Goal: Task Accomplishment & Management: Use online tool/utility

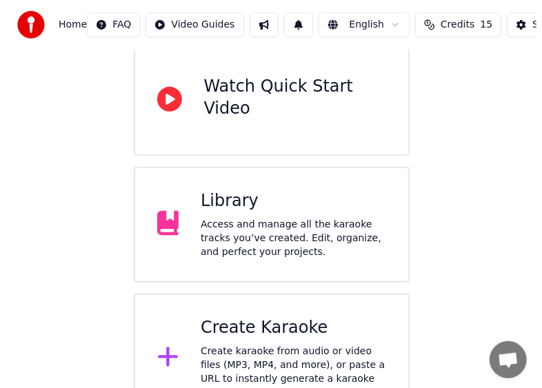
scroll to position [166, 0]
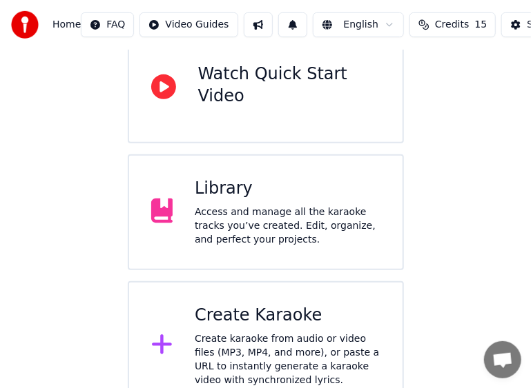
click at [270, 333] on div "Create karaoke from audio or video files (MP3, MP4, and more), or paste a URL t…" at bounding box center [288, 360] width 186 height 55
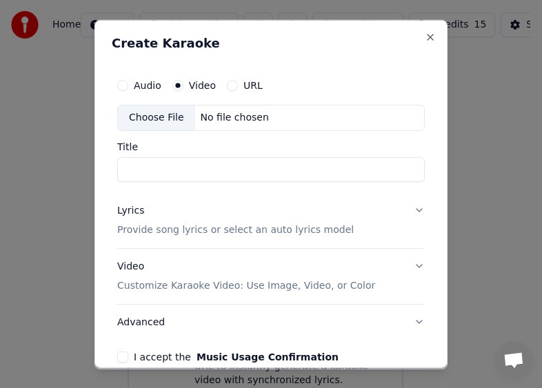
click at [165, 118] on div "Choose File" at bounding box center [156, 117] width 77 height 25
type input "**********"
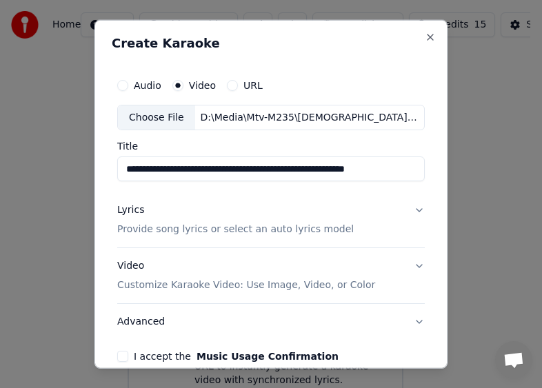
click at [409, 210] on button "Lyrics Provide song lyrics or select an auto lyrics model" at bounding box center [271, 219] width 308 height 55
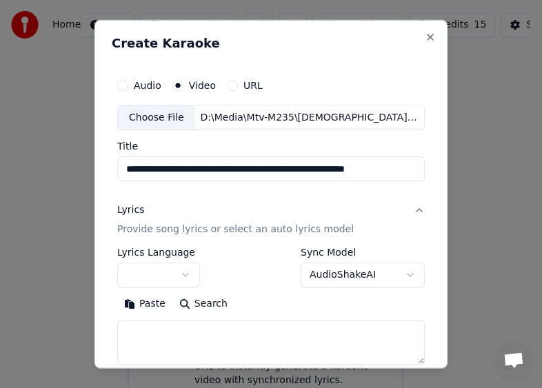
click at [346, 274] on body "**********" at bounding box center [265, 122] width 531 height 577
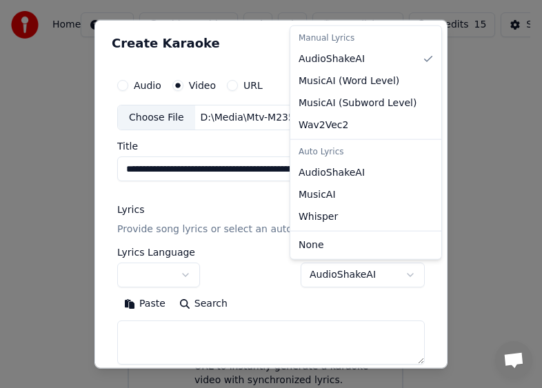
select select "*******"
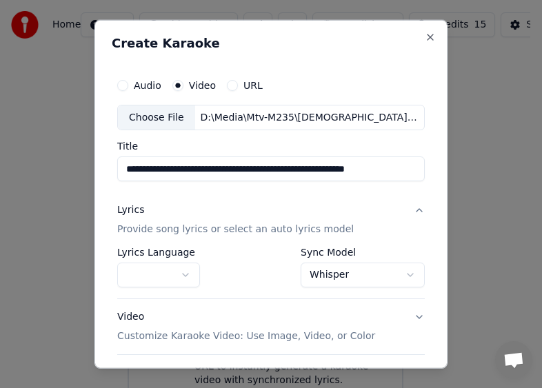
click at [181, 275] on button "button" at bounding box center [158, 275] width 83 height 25
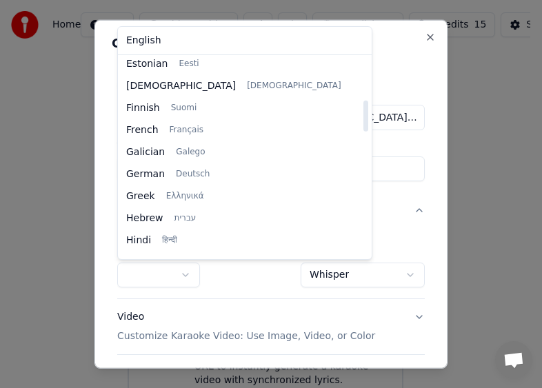
scroll to position [345, 0]
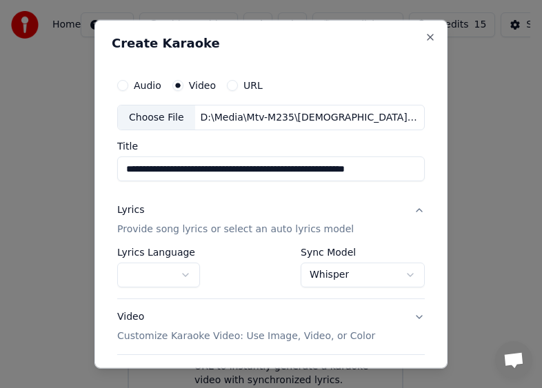
click at [385, 197] on body "**********" at bounding box center [265, 122] width 531 height 577
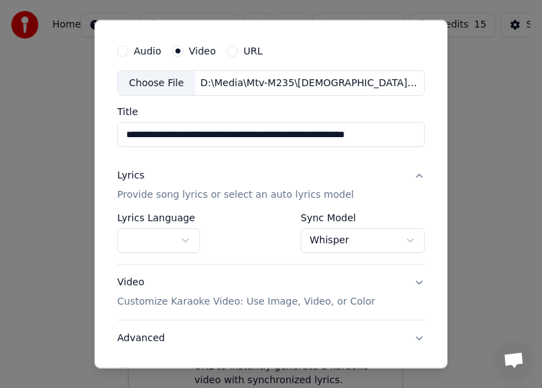
scroll to position [69, 0]
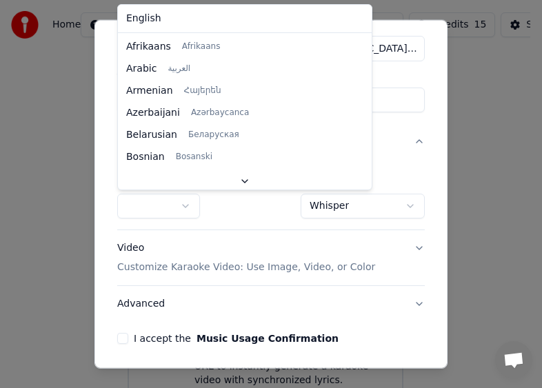
click at [190, 206] on body "**********" at bounding box center [265, 122] width 531 height 577
select select "**"
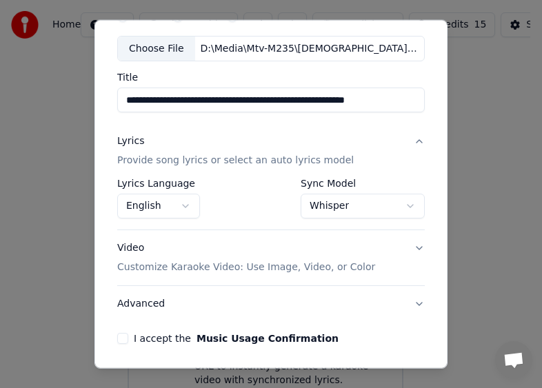
click at [124, 337] on button "I accept the Music Usage Confirmation" at bounding box center [122, 338] width 11 height 11
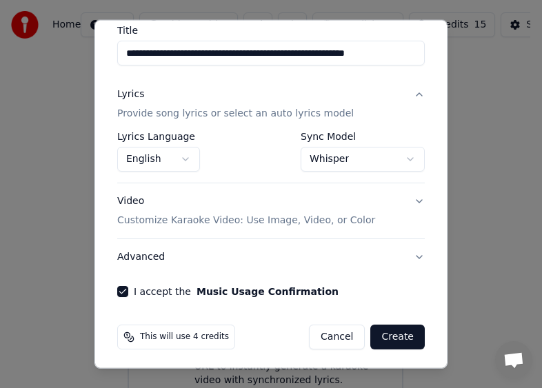
scroll to position [117, 0]
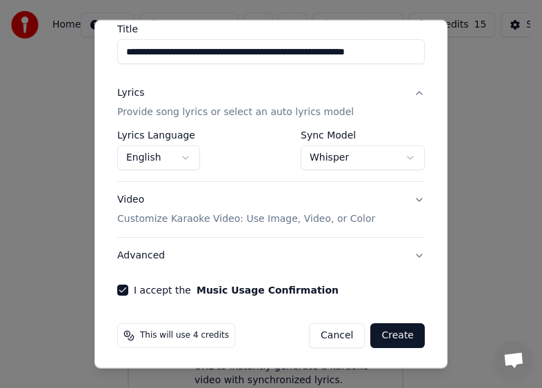
click at [387, 335] on button "Create" at bounding box center [397, 336] width 54 height 25
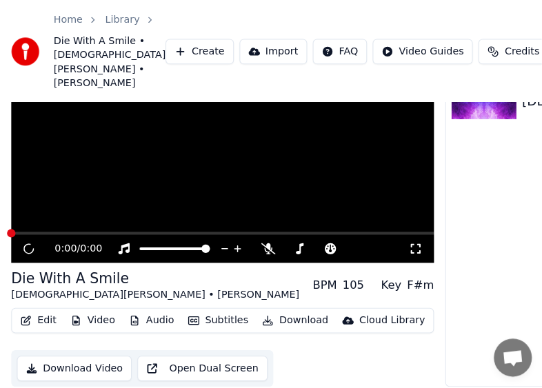
scroll to position [121, 0]
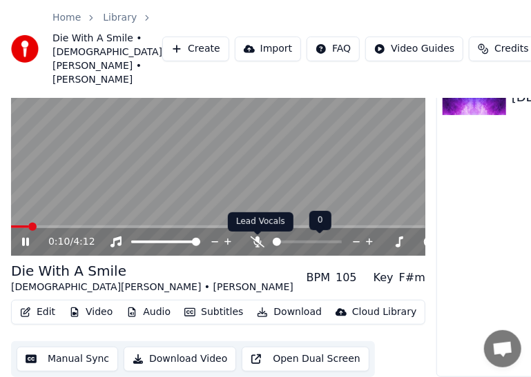
click at [254, 246] on icon at bounding box center [257, 242] width 14 height 11
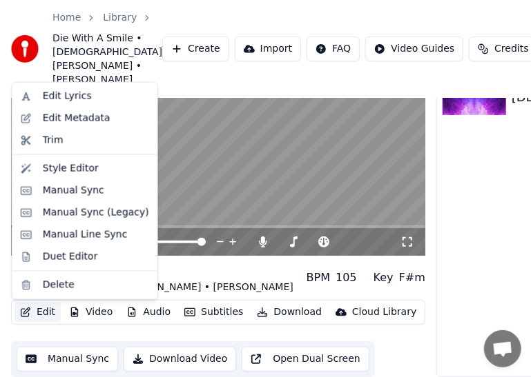
click at [34, 315] on button "Edit" at bounding box center [37, 312] width 46 height 19
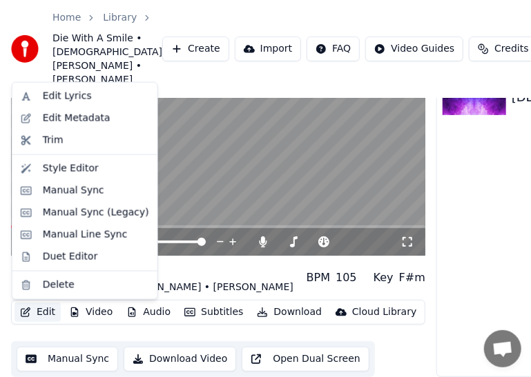
click at [39, 315] on button "Edit" at bounding box center [37, 312] width 46 height 19
click at [65, 99] on div "Edit Lyrics" at bounding box center [67, 97] width 49 height 14
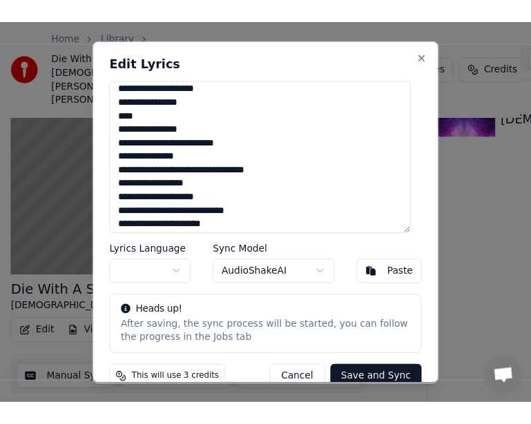
scroll to position [325, 0]
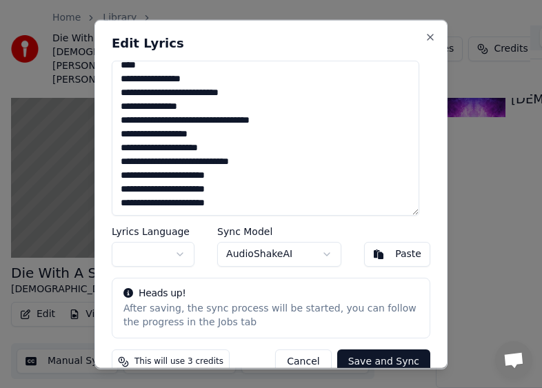
drag, startPoint x: 119, startPoint y: 70, endPoint x: 326, endPoint y: 285, distance: 298.1
click at [326, 285] on div "**********" at bounding box center [271, 194] width 353 height 350
click at [425, 35] on button "Close" at bounding box center [430, 36] width 11 height 11
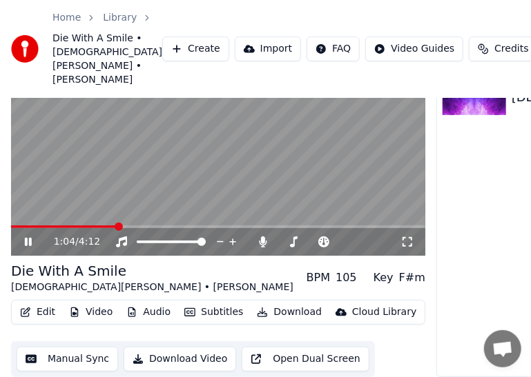
click at [49, 228] on div "1:04 / 4:12" at bounding box center [218, 139] width 414 height 233
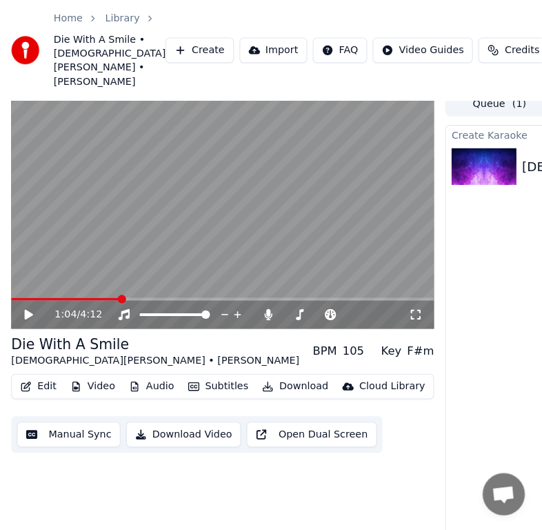
scroll to position [0, 0]
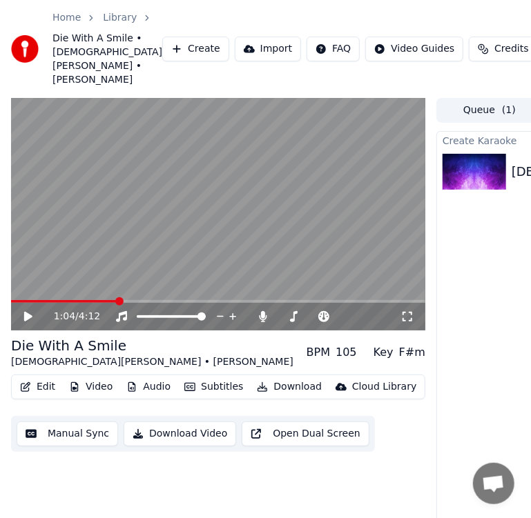
click at [23, 322] on icon at bounding box center [38, 316] width 32 height 11
click at [39, 303] on span at bounding box center [25, 301] width 28 height 3
click at [193, 388] on button "Subtitles" at bounding box center [214, 386] width 70 height 19
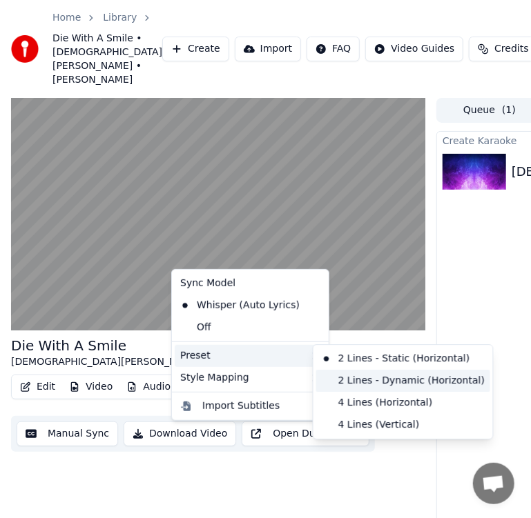
click at [379, 373] on div "2 Lines - Dynamic (Horizontal)" at bounding box center [403, 381] width 174 height 22
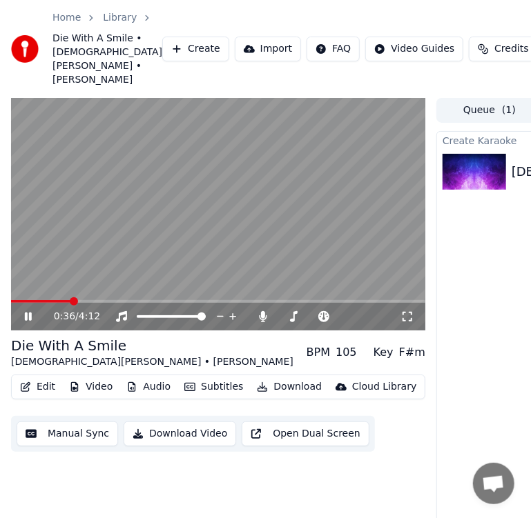
click at [30, 321] on icon at bounding box center [28, 317] width 7 height 8
click at [29, 321] on icon at bounding box center [28, 317] width 8 height 10
click at [29, 321] on icon at bounding box center [28, 317] width 7 height 8
click at [88, 305] on video at bounding box center [218, 214] width 414 height 233
click at [124, 266] on video at bounding box center [218, 214] width 414 height 233
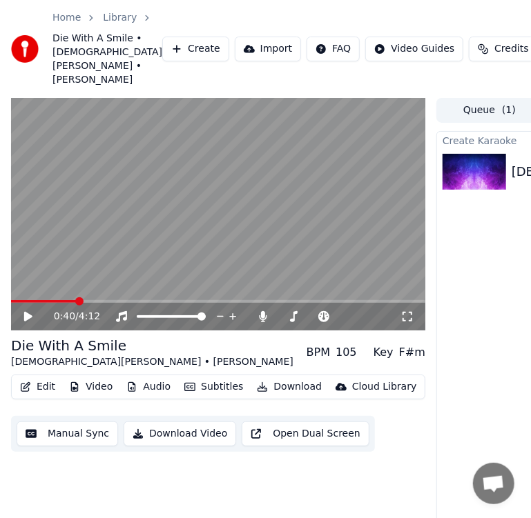
click at [76, 306] on span at bounding box center [79, 301] width 8 height 8
click at [33, 322] on icon at bounding box center [38, 316] width 32 height 11
click at [72, 303] on span at bounding box center [42, 301] width 62 height 3
click at [26, 321] on icon at bounding box center [28, 317] width 8 height 10
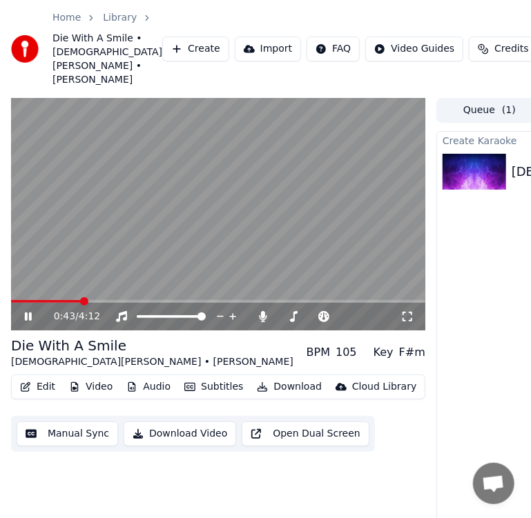
click at [81, 303] on span at bounding box center [46, 301] width 70 height 3
click at [70, 303] on span at bounding box center [40, 301] width 59 height 3
click at [90, 303] on span at bounding box center [50, 301] width 79 height 3
click at [79, 303] on span at bounding box center [51, 301] width 80 height 3
click at [27, 321] on icon at bounding box center [28, 317] width 7 height 8
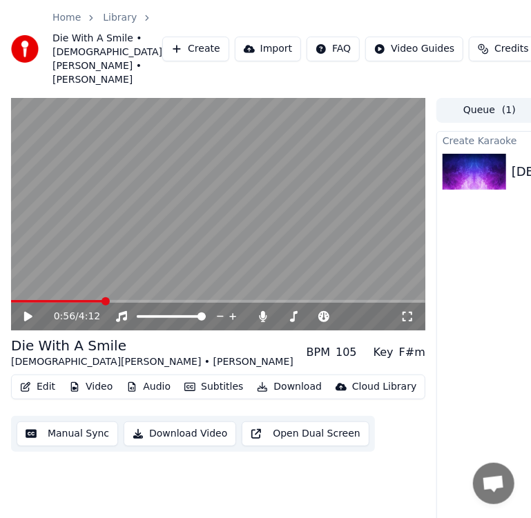
click at [25, 321] on icon at bounding box center [28, 317] width 8 height 10
click at [27, 321] on icon at bounding box center [28, 317] width 7 height 8
click at [43, 388] on button "Edit" at bounding box center [37, 386] width 46 height 19
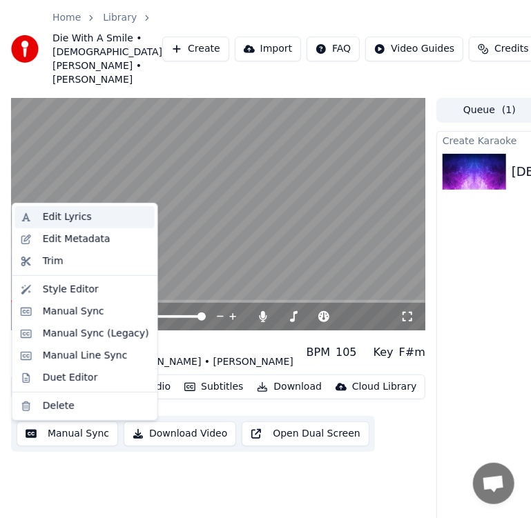
click at [51, 218] on div "Edit Lyrics" at bounding box center [67, 217] width 49 height 14
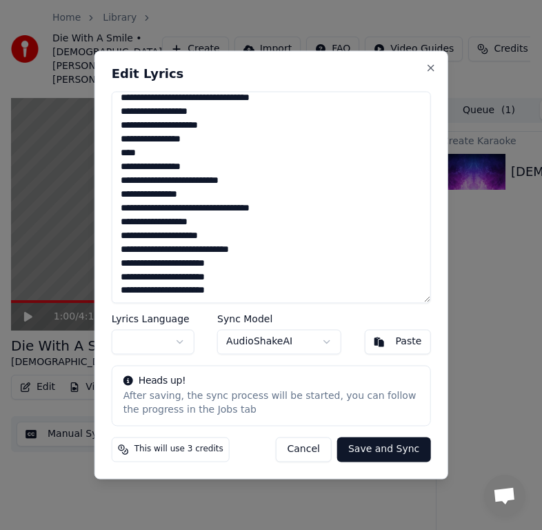
drag, startPoint x: 120, startPoint y: 103, endPoint x: 381, endPoint y: 401, distance: 395.9
click at [375, 388] on div "**********" at bounding box center [272, 264] width 354 height 428
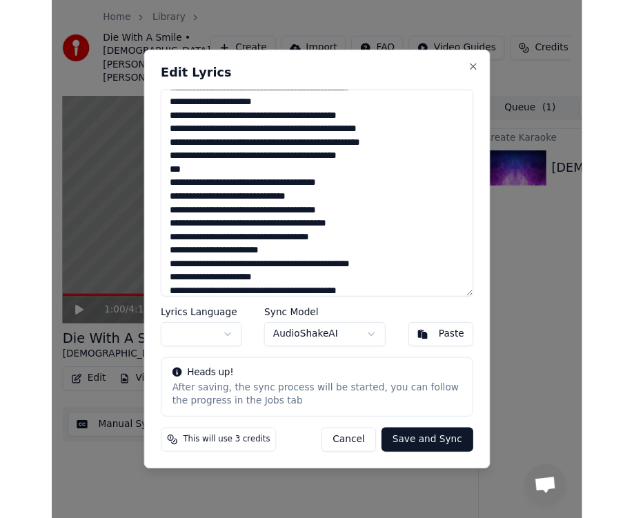
scroll to position [98, 0]
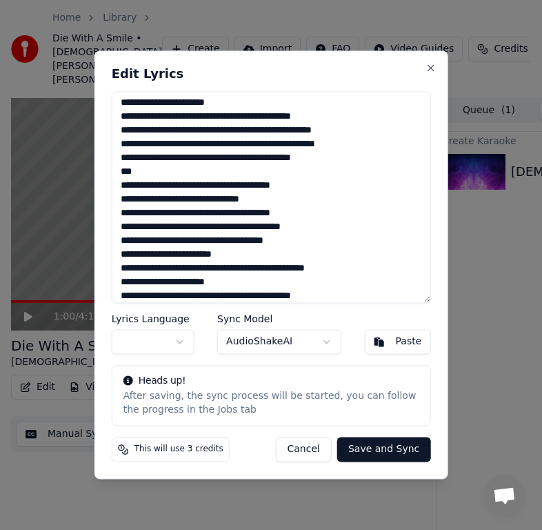
type textarea "**********"
click at [385, 388] on button "Save and Sync" at bounding box center [383, 449] width 93 height 25
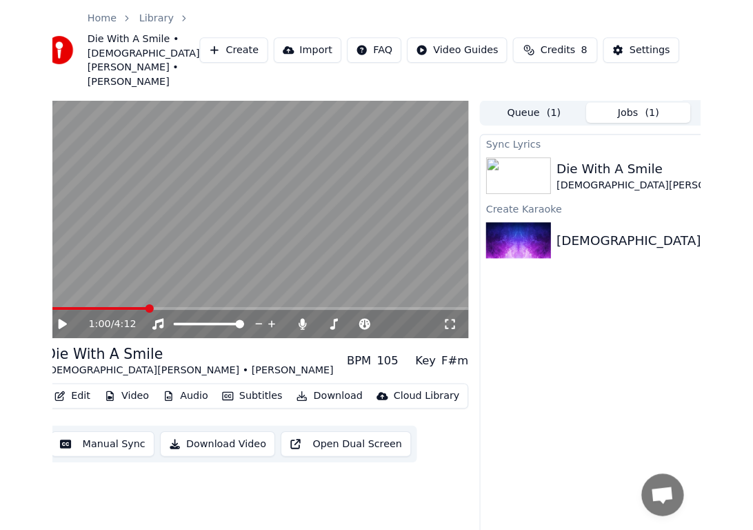
scroll to position [0, 0]
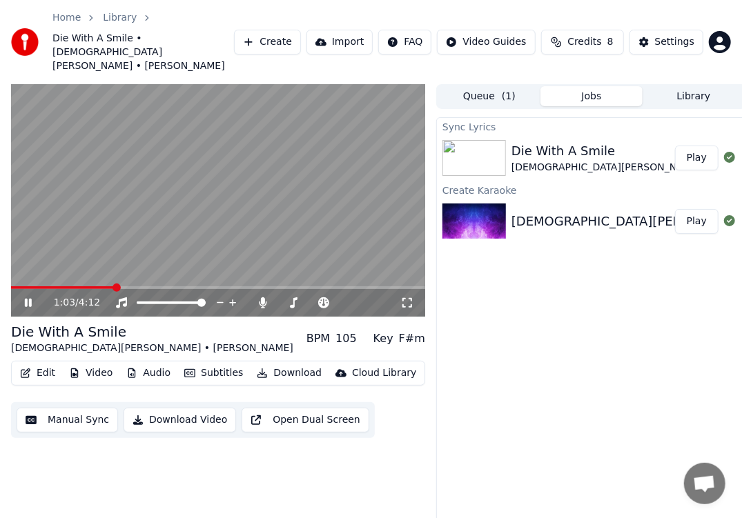
drag, startPoint x: 29, startPoint y: 258, endPoint x: 18, endPoint y: 261, distance: 11.6
click at [19, 261] on div "1:03 / 4:12" at bounding box center [218, 200] width 414 height 233
click at [18, 286] on span at bounding box center [63, 287] width 104 height 3
click at [542, 146] on button "Play" at bounding box center [696, 158] width 43 height 25
click at [46, 286] on span at bounding box center [218, 287] width 414 height 3
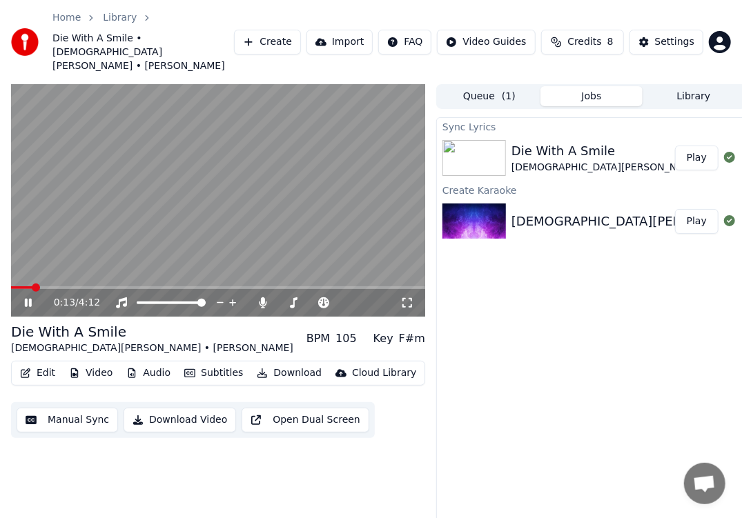
click at [32, 286] on span at bounding box center [21, 287] width 21 height 3
click at [29, 286] on span at bounding box center [20, 287] width 18 height 3
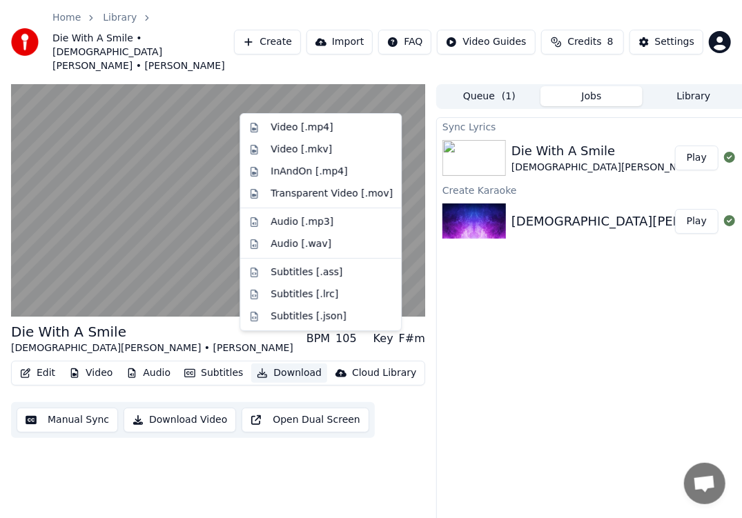
click at [279, 364] on button "Download" at bounding box center [289, 373] width 76 height 19
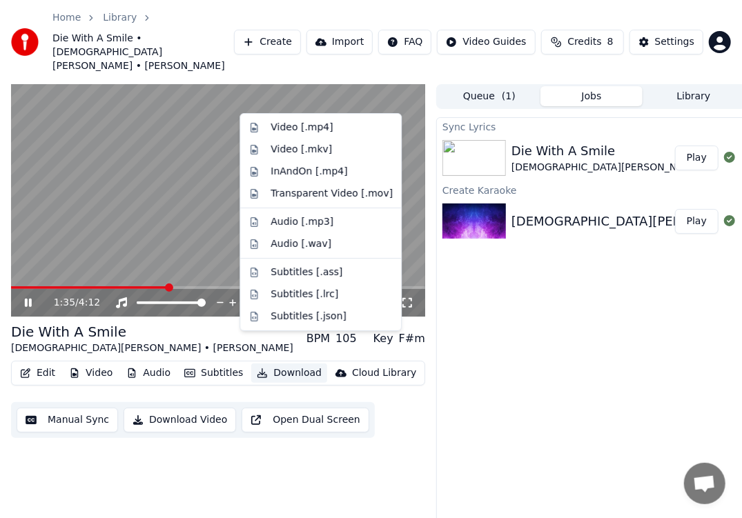
click at [287, 364] on button "Download" at bounding box center [289, 373] width 76 height 19
click at [286, 364] on button "Download" at bounding box center [289, 373] width 76 height 19
click at [279, 364] on button "Download" at bounding box center [289, 373] width 76 height 19
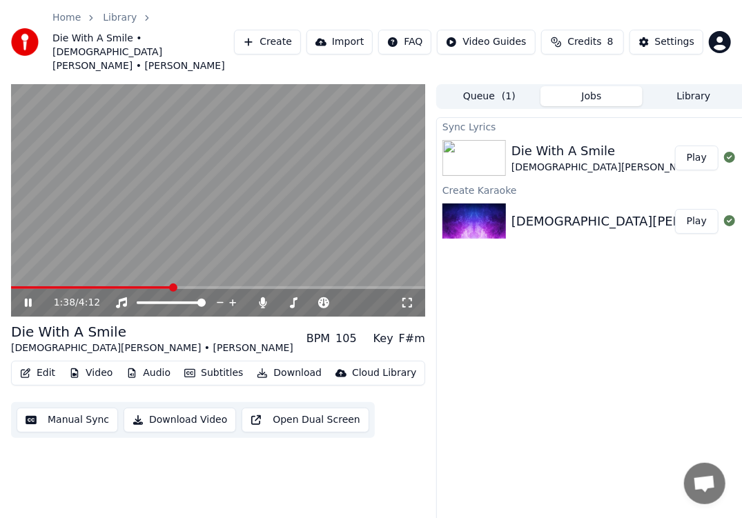
click at [280, 364] on button "Download" at bounding box center [289, 373] width 76 height 19
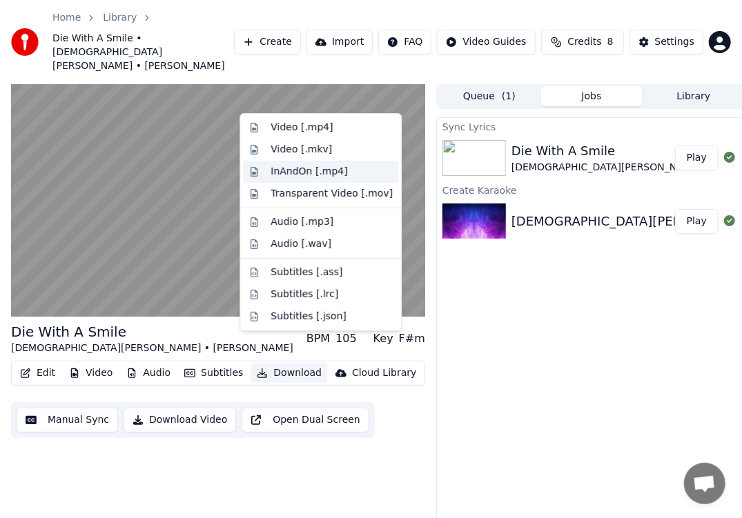
click at [306, 168] on div "InAndOn [.mp4]" at bounding box center [308, 172] width 77 height 14
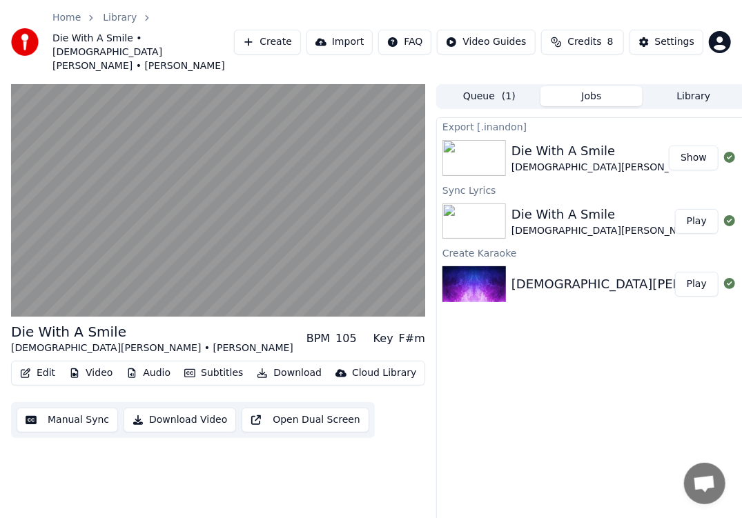
click at [542, 146] on button "Show" at bounding box center [693, 158] width 50 height 25
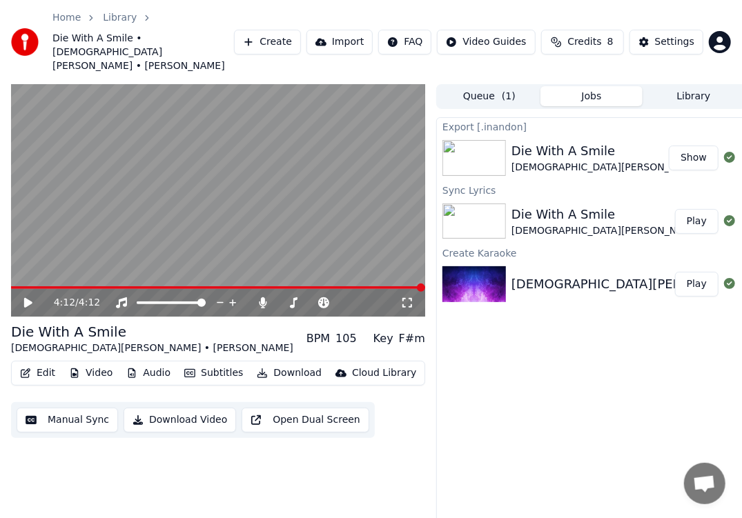
click at [535, 366] on div "Export [.inandon] Die With A Smile [DEMOGRAPHIC_DATA][PERSON_NAME] • [PERSON_NA…" at bounding box center [591, 337] width 310 height 440
click at [278, 32] on button "Create" at bounding box center [267, 42] width 67 height 25
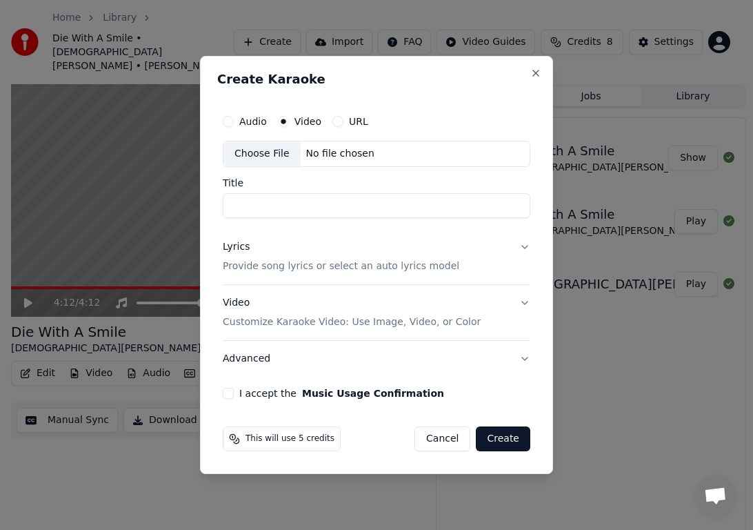
click at [257, 158] on div "Choose File" at bounding box center [262, 153] width 77 height 25
type input "**********"
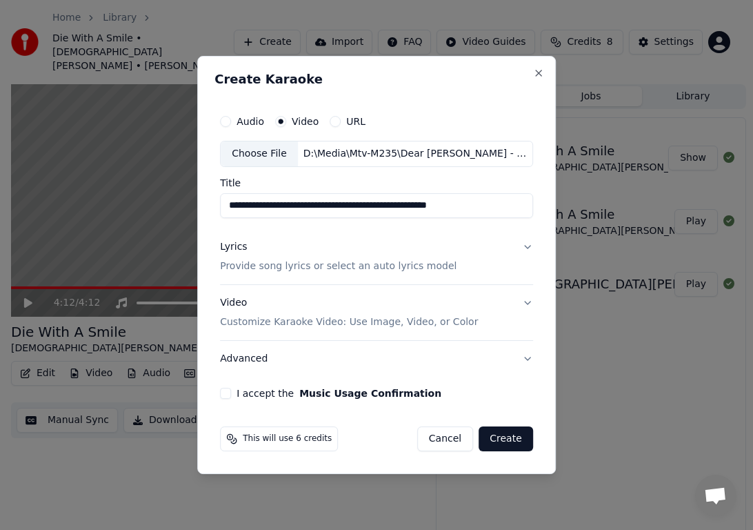
click at [257, 150] on div "Choose File" at bounding box center [259, 153] width 77 height 25
drag, startPoint x: 241, startPoint y: 251, endPoint x: 530, endPoint y: 251, distance: 289.1
click at [523, 252] on button "Lyrics Provide song lyrics or select an auto lyrics model" at bounding box center [376, 256] width 313 height 55
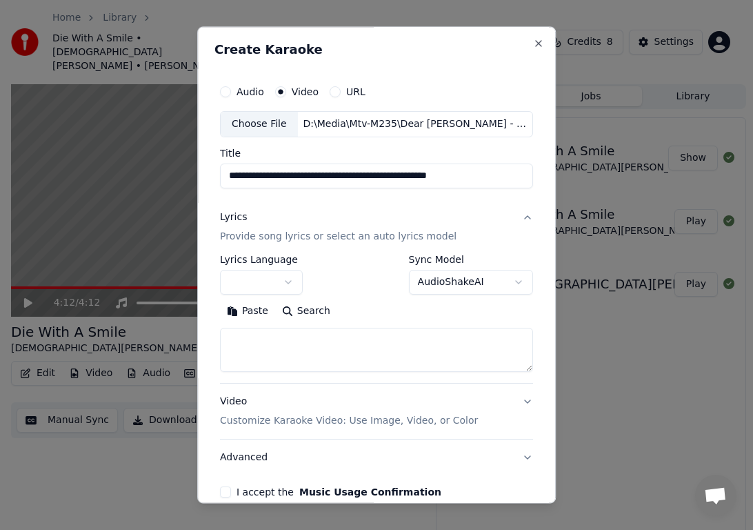
click at [281, 281] on body "**********" at bounding box center [371, 265] width 742 height 530
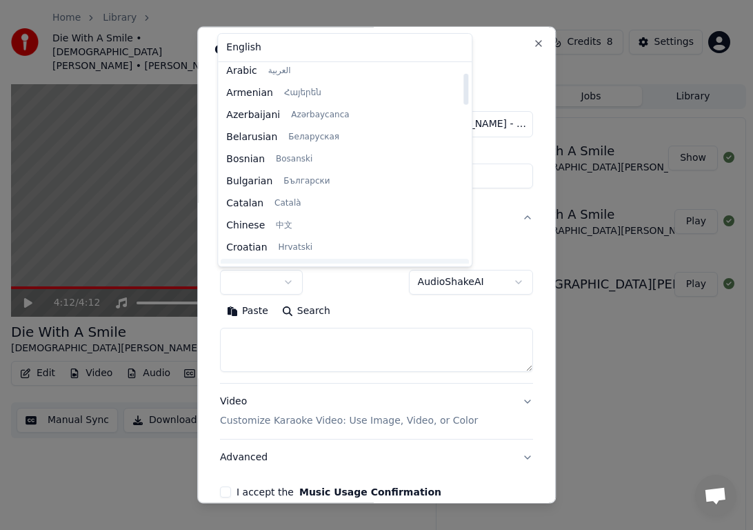
scroll to position [69, 0]
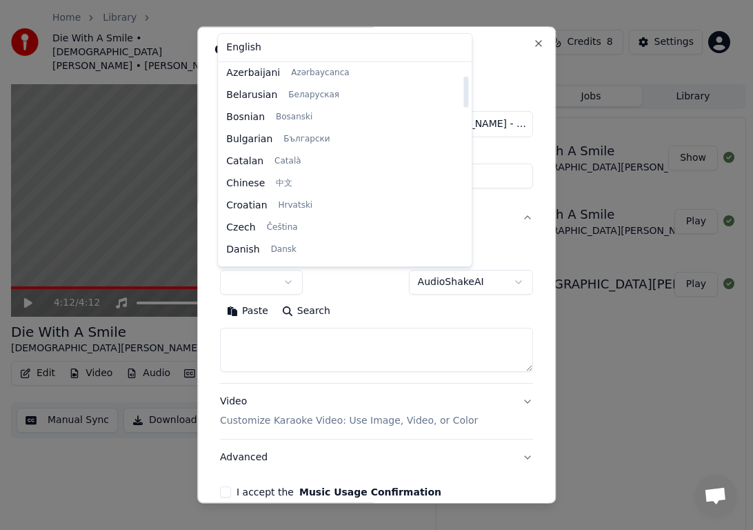
select select "**"
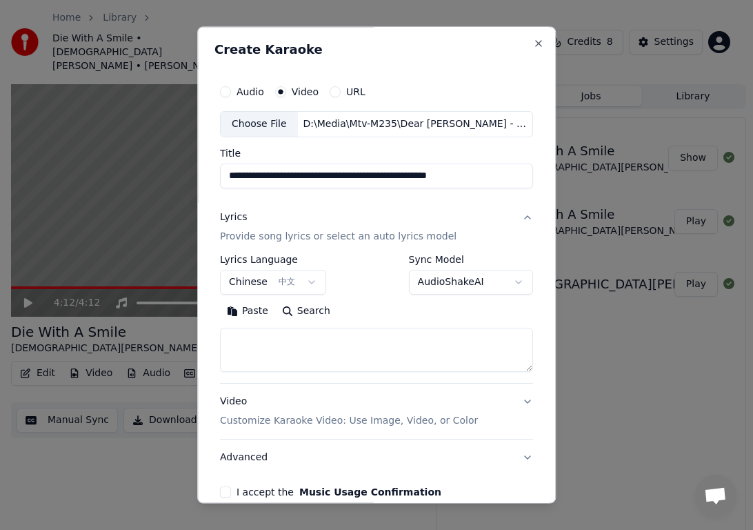
click at [366, 347] on textarea at bounding box center [376, 350] width 313 height 44
paste textarea "**********"
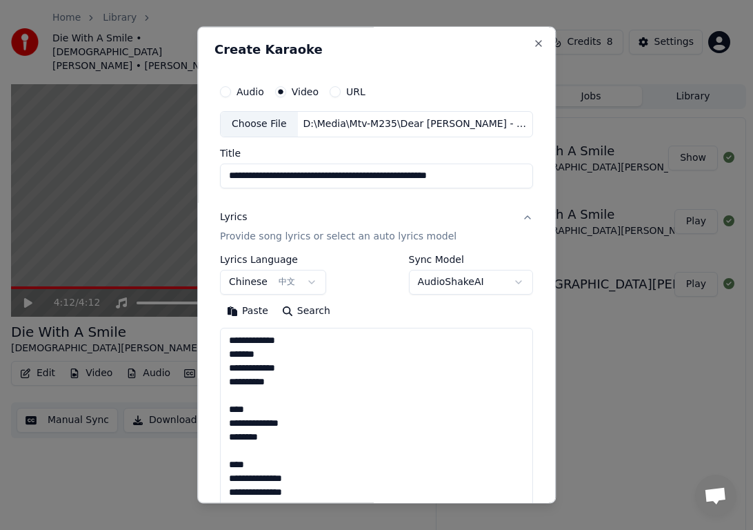
scroll to position [306, 0]
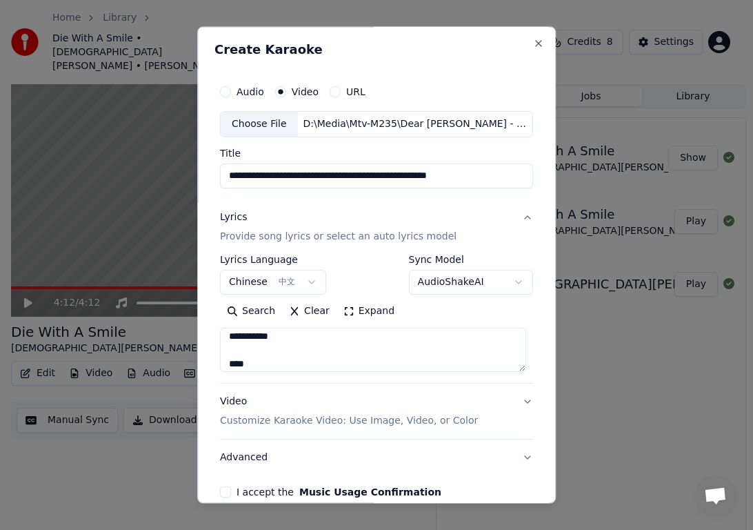
drag, startPoint x: 258, startPoint y: 336, endPoint x: 215, endPoint y: 335, distance: 43.5
click at [215, 335] on div "**********" at bounding box center [377, 287] width 324 height 430
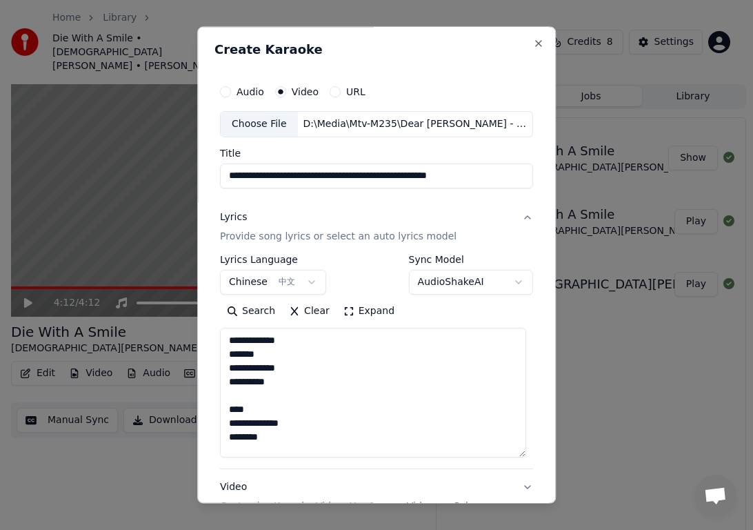
drag, startPoint x: 519, startPoint y: 370, endPoint x: 525, endPoint y: 473, distance: 103.0
click at [525, 388] on div "**********" at bounding box center [377, 330] width 324 height 516
drag, startPoint x: 255, startPoint y: 409, endPoint x: 224, endPoint y: 410, distance: 31.1
click at [224, 388] on textarea "**********" at bounding box center [373, 402] width 306 height 148
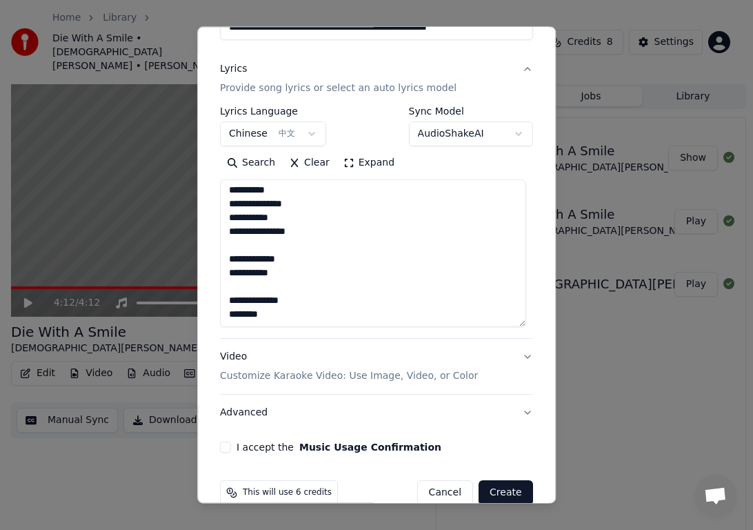
scroll to position [171, 0]
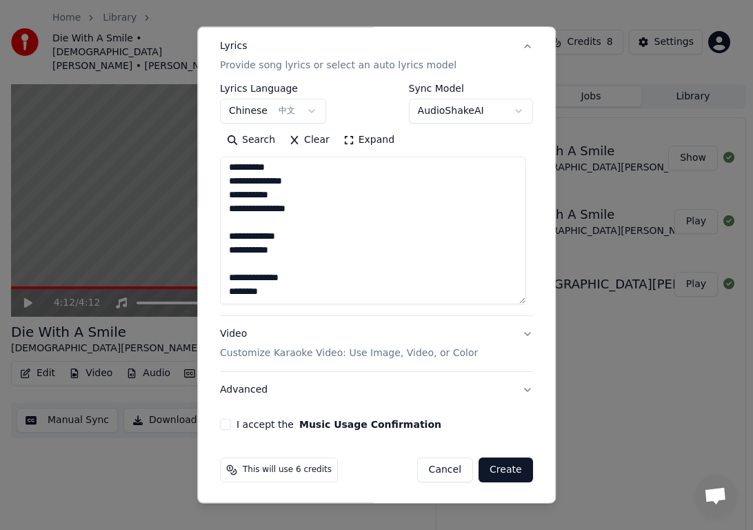
type textarea "**********"
click at [224, 388] on button "I accept the Music Usage Confirmation" at bounding box center [225, 424] width 11 height 11
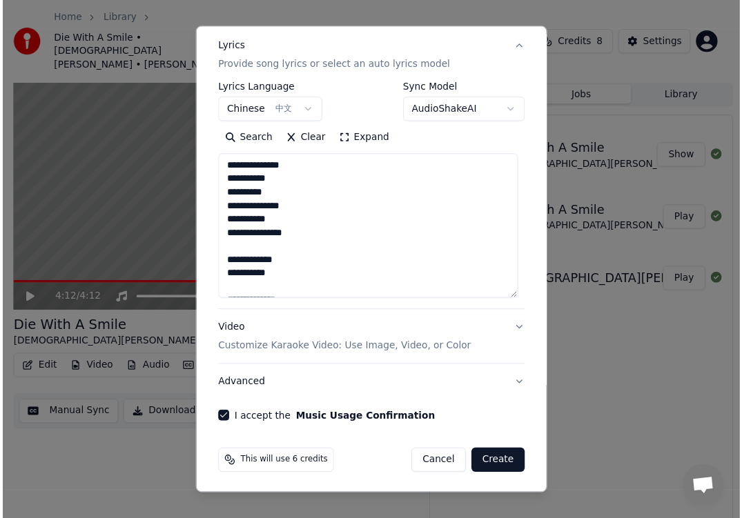
scroll to position [154, 0]
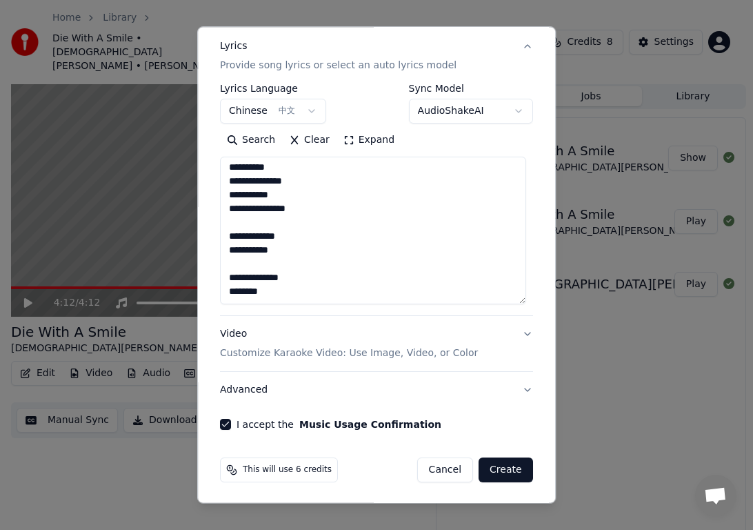
click at [508, 388] on button "Create" at bounding box center [506, 469] width 54 height 25
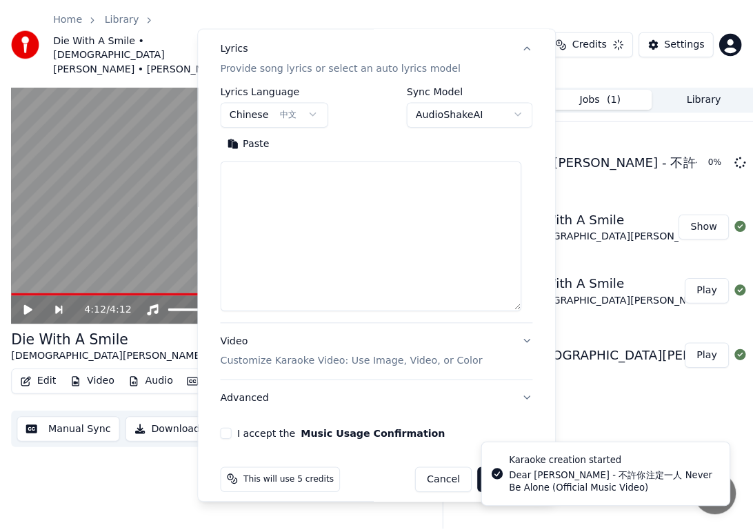
scroll to position [0, 0]
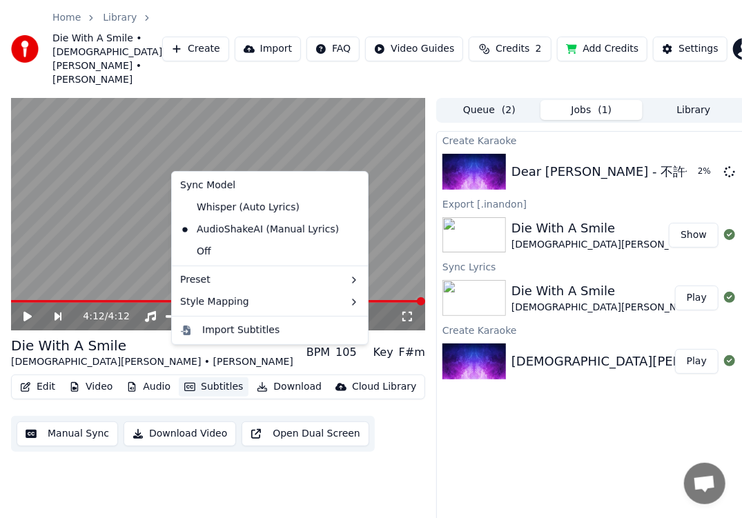
click at [208, 377] on button "Subtitles" at bounding box center [214, 386] width 70 height 19
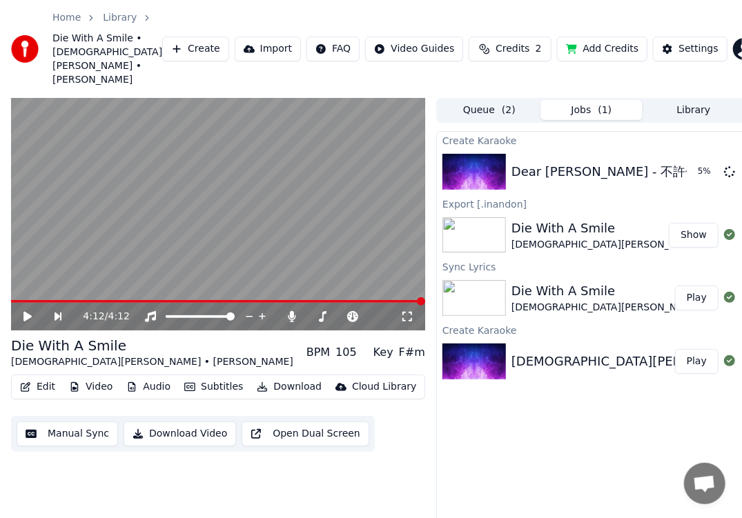
click at [477, 2] on div "Home Library Die With A Smile • [DEMOGRAPHIC_DATA][PERSON_NAME] • [PERSON_NAME]…" at bounding box center [371, 49] width 742 height 98
click at [335, 59] on div "Home Library Die With A Smile • [DEMOGRAPHIC_DATA][PERSON_NAME] • [PERSON_NAME]…" at bounding box center [371, 49] width 742 height 98
click at [542, 159] on button "Play" at bounding box center [696, 171] width 43 height 25
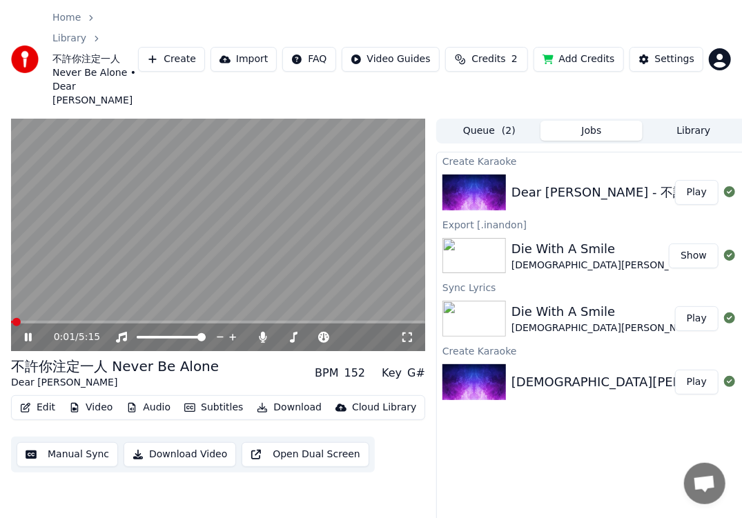
click at [406, 332] on icon at bounding box center [407, 337] width 14 height 11
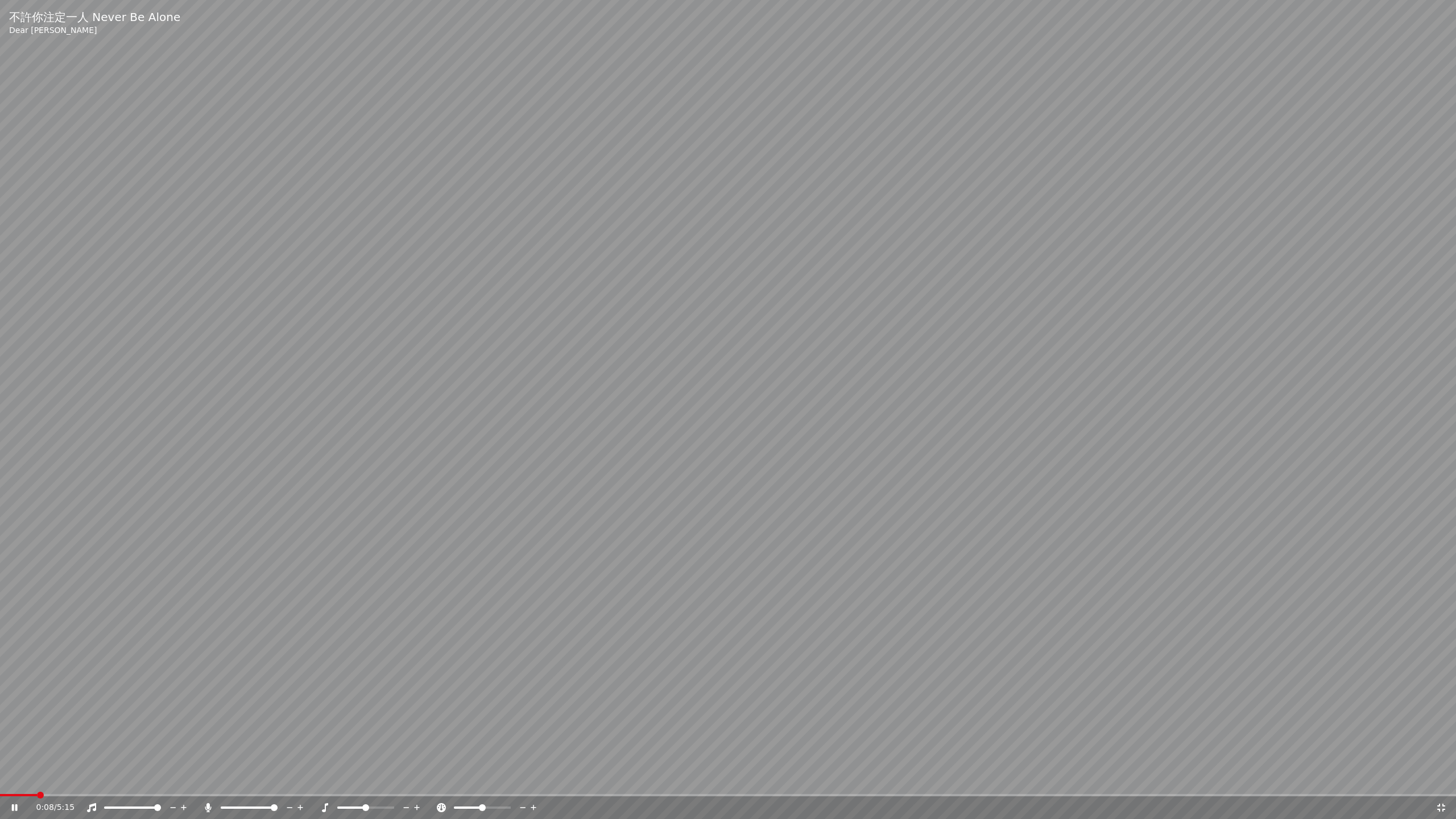
click at [38, 320] on span at bounding box center [728, 795] width 1456 height 2
click at [73, 320] on span at bounding box center [728, 795] width 1456 height 2
click at [341, 320] on video at bounding box center [728, 409] width 1456 height 819
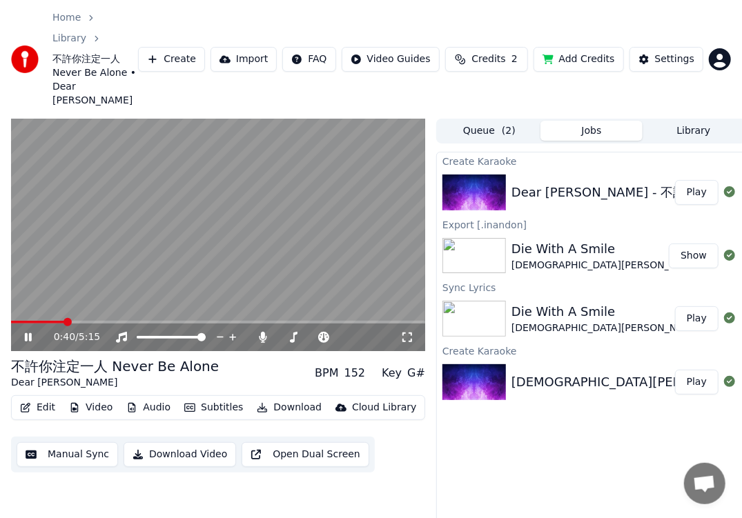
click at [165, 321] on span at bounding box center [218, 322] width 414 height 3
click at [195, 270] on video at bounding box center [218, 235] width 414 height 233
click at [197, 260] on video at bounding box center [218, 235] width 414 height 233
click at [204, 321] on span at bounding box center [218, 322] width 414 height 3
click at [219, 321] on span at bounding box center [218, 322] width 414 height 3
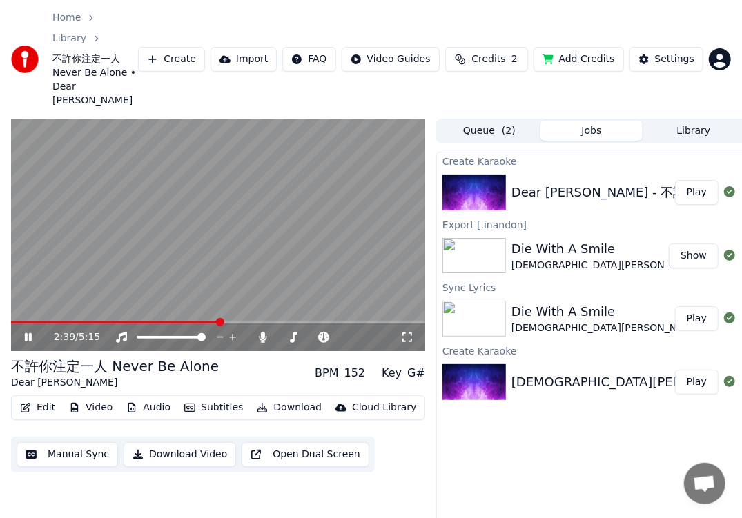
click at [241, 272] on video at bounding box center [218, 235] width 414 height 233
click at [247, 321] on span at bounding box center [218, 322] width 414 height 3
click at [255, 254] on video at bounding box center [218, 235] width 414 height 233
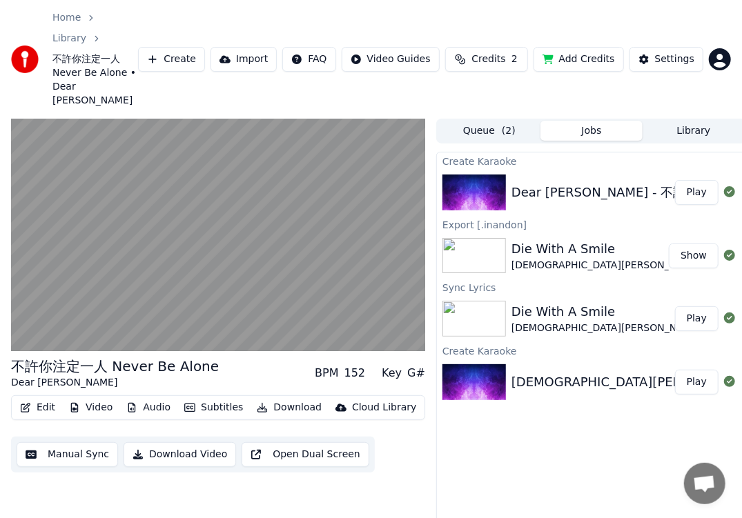
click at [282, 248] on video at bounding box center [218, 235] width 414 height 233
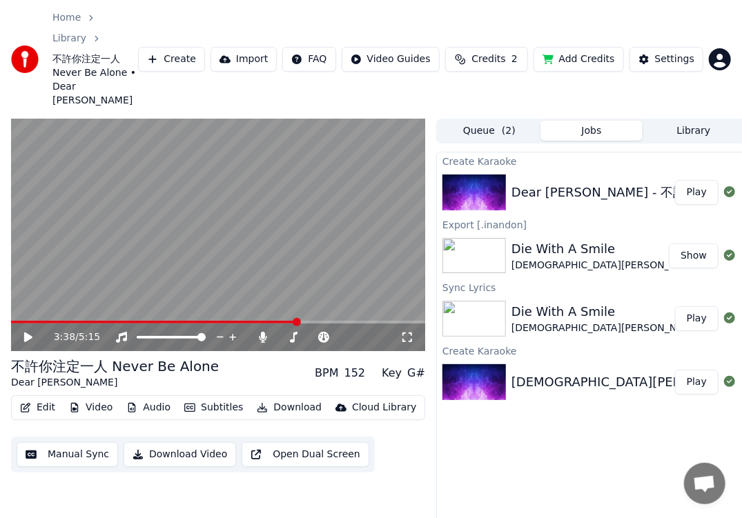
click at [219, 321] on span at bounding box center [154, 322] width 287 height 3
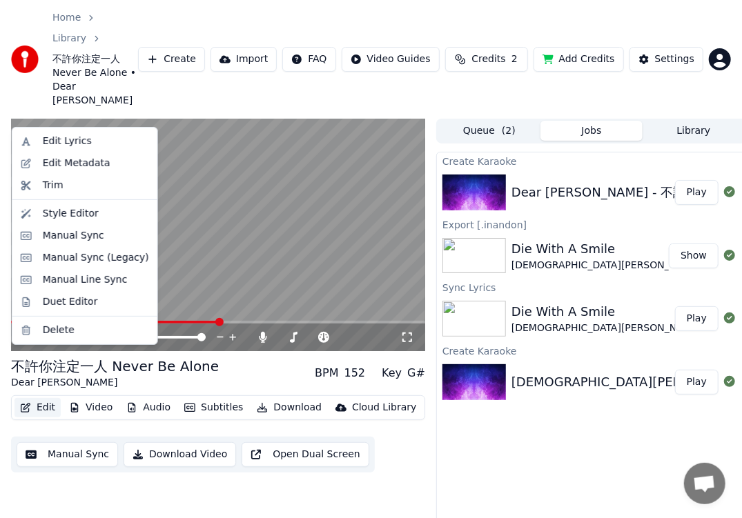
click at [39, 388] on button "Edit" at bounding box center [37, 407] width 46 height 19
click at [66, 148] on div "Edit Lyrics" at bounding box center [67, 142] width 49 height 14
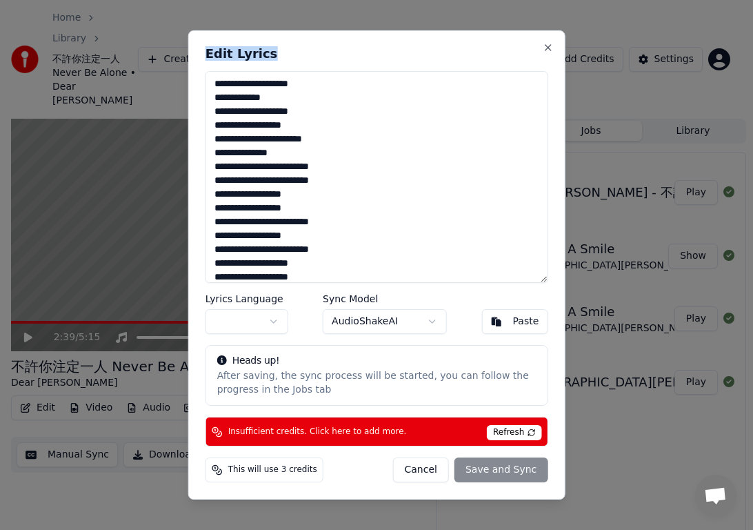
drag, startPoint x: 386, startPoint y: 47, endPoint x: 567, endPoint y: 102, distance: 189.6
click at [542, 99] on body "**********" at bounding box center [371, 265] width 742 height 530
click at [542, 50] on button "Close" at bounding box center [547, 47] width 11 height 11
click at [542, 50] on div "**********" at bounding box center [376, 264] width 377 height 469
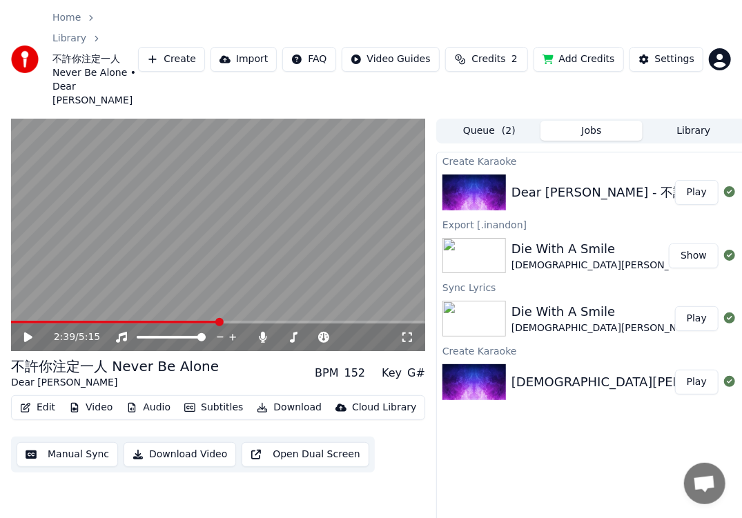
click at [41, 388] on button "Edit" at bounding box center [37, 407] width 46 height 19
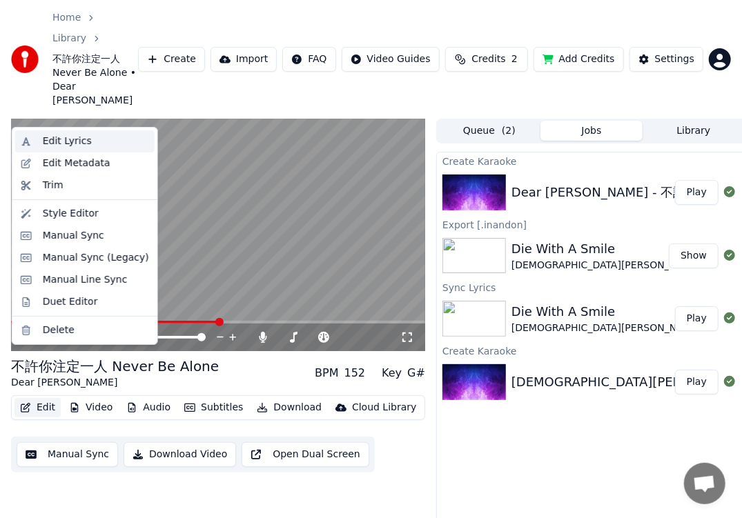
click at [72, 143] on div "Edit Lyrics" at bounding box center [67, 142] width 49 height 14
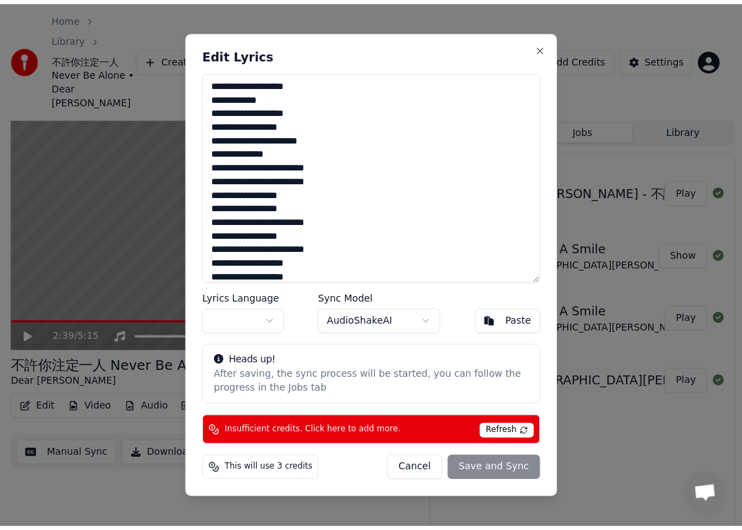
scroll to position [34, 0]
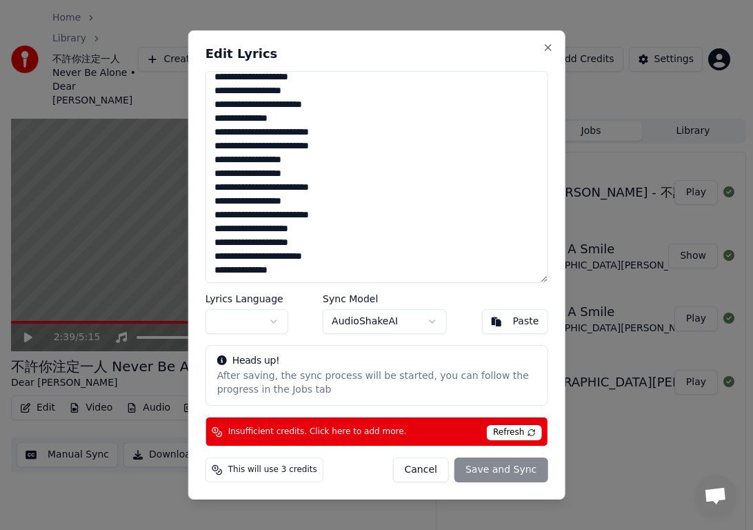
drag, startPoint x: 217, startPoint y: 83, endPoint x: 429, endPoint y: 334, distance: 328.9
click at [429, 334] on div "**********" at bounding box center [376, 264] width 377 height 469
click at [424, 388] on button "Cancel" at bounding box center [421, 469] width 56 height 25
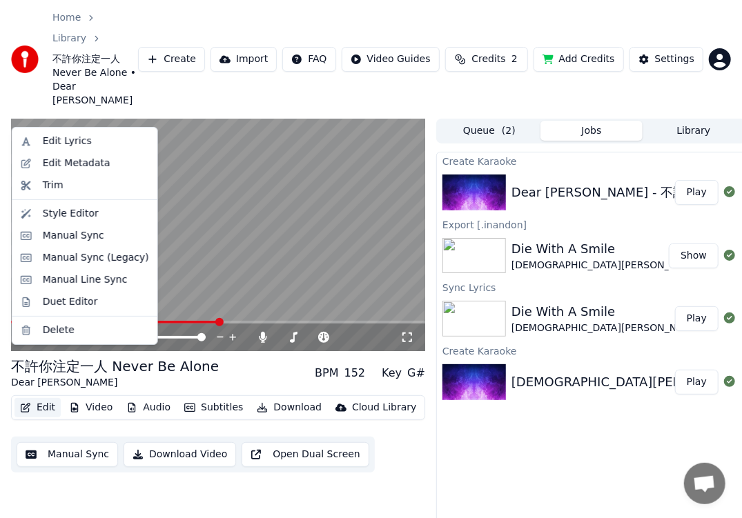
click at [54, 388] on button "Edit" at bounding box center [37, 407] width 46 height 19
click at [73, 144] on div "Edit Lyrics" at bounding box center [67, 142] width 49 height 14
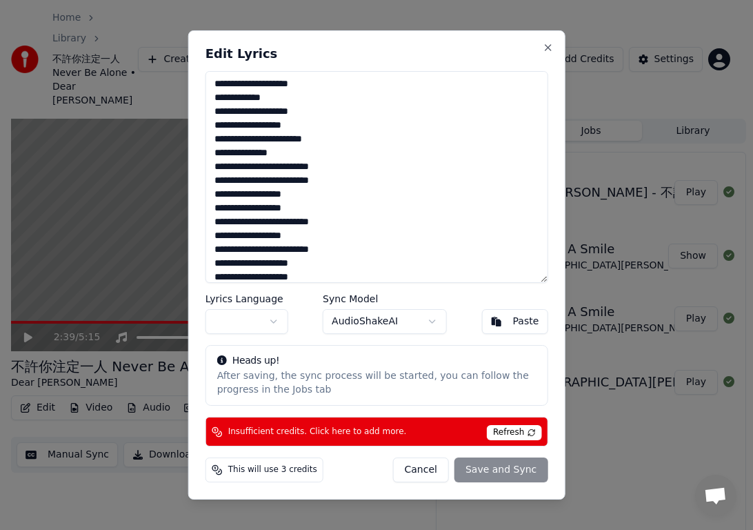
click at [433, 388] on button "Cancel" at bounding box center [421, 469] width 56 height 25
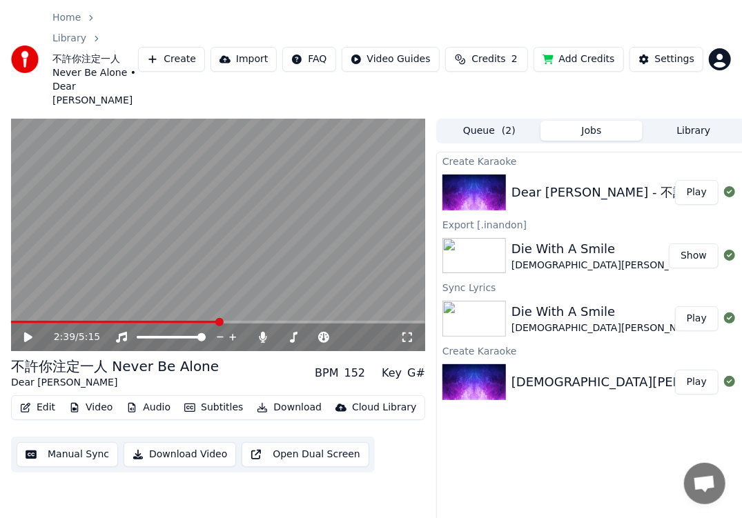
click at [433, 388] on div "2:39 / 5:15 不許你注定一人 Never Be Alone Dear [PERSON_NAME] BPM 152 Key G# Edit Video…" at bounding box center [371, 355] width 742 height 473
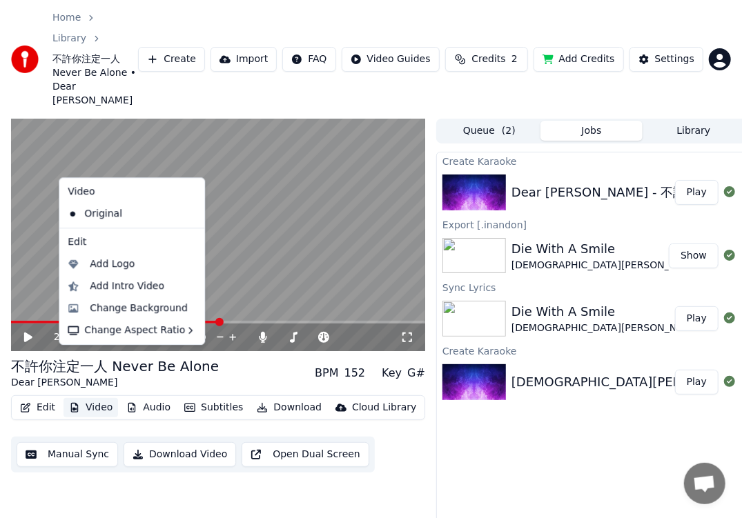
click at [95, 388] on button "Video" at bounding box center [90, 407] width 54 height 19
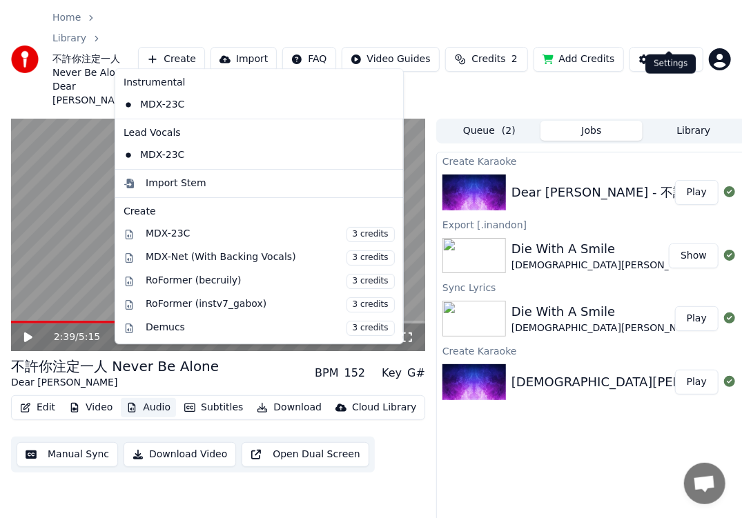
click at [542, 47] on button "Settings" at bounding box center [666, 59] width 74 height 25
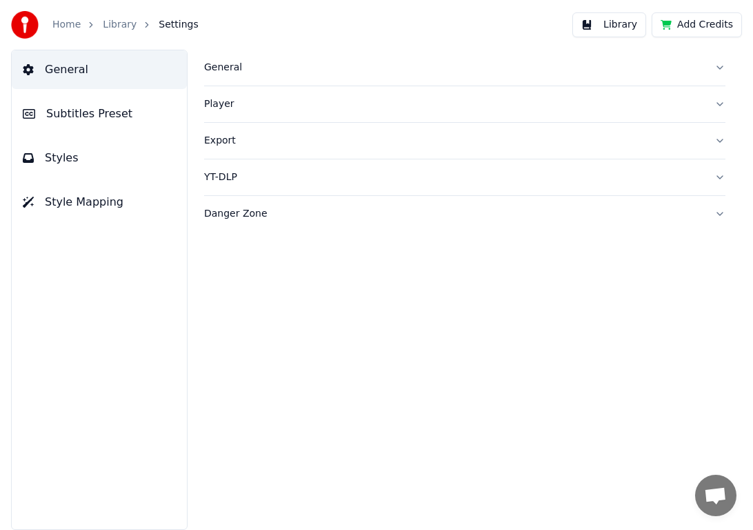
click at [218, 103] on div "Player" at bounding box center [453, 104] width 499 height 14
click at [221, 268] on div "Export" at bounding box center [453, 265] width 499 height 14
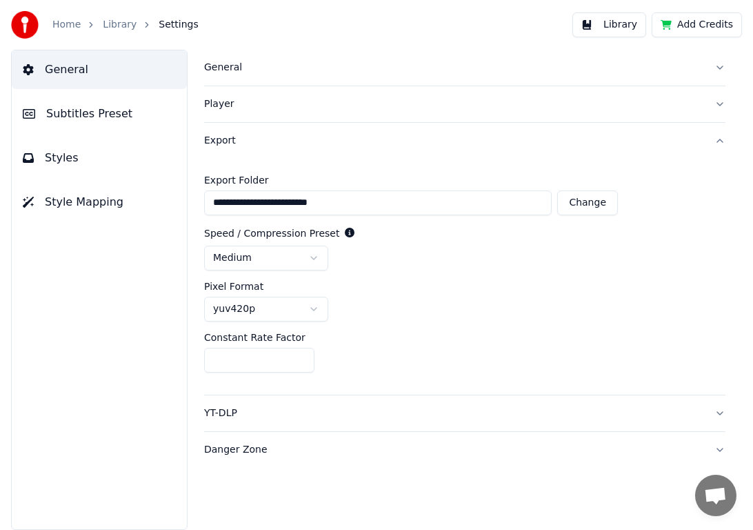
click at [105, 121] on span "Subtitles Preset" at bounding box center [89, 114] width 86 height 17
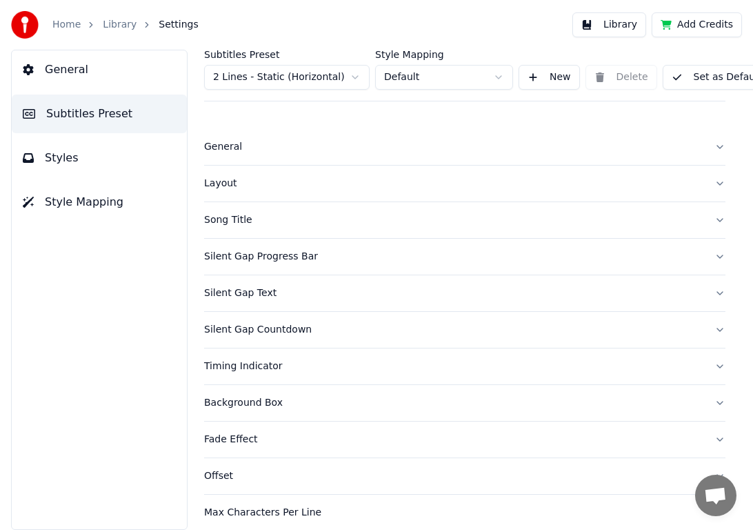
click at [73, 158] on button "Styles" at bounding box center [99, 158] width 175 height 39
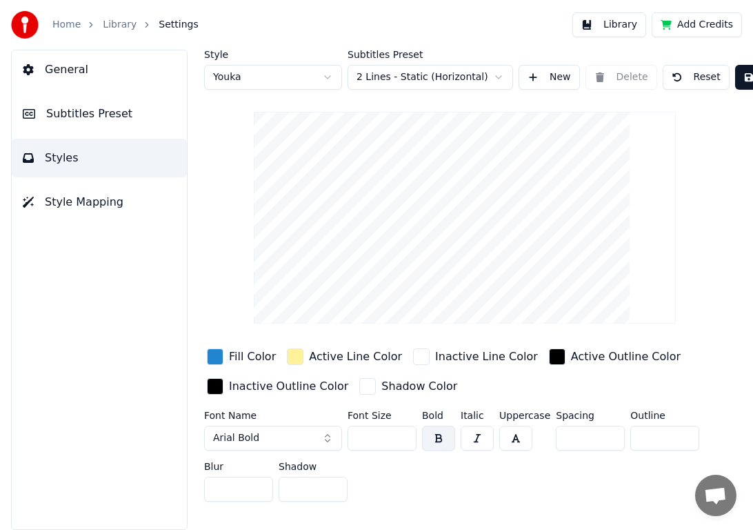
click at [68, 26] on link "Home" at bounding box center [66, 25] width 28 height 14
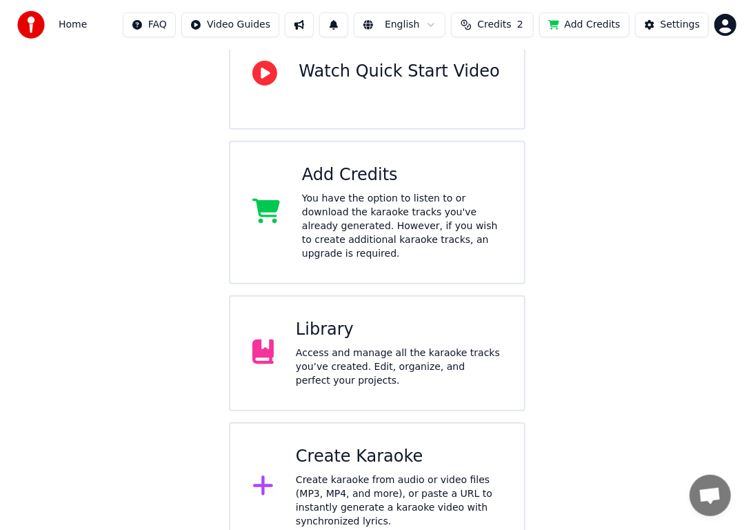
scroll to position [160, 0]
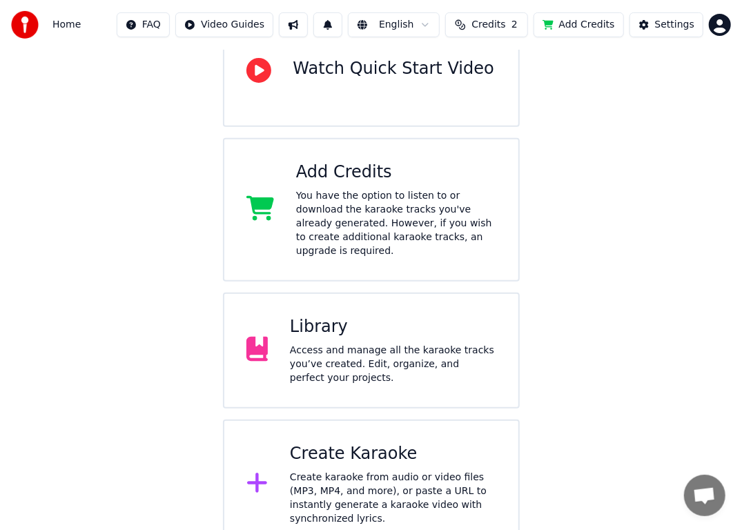
click at [542, 145] on div "Welcome to Youka Watch Quick Start Video Add Credits You have the option to lis…" at bounding box center [371, 220] width 742 height 660
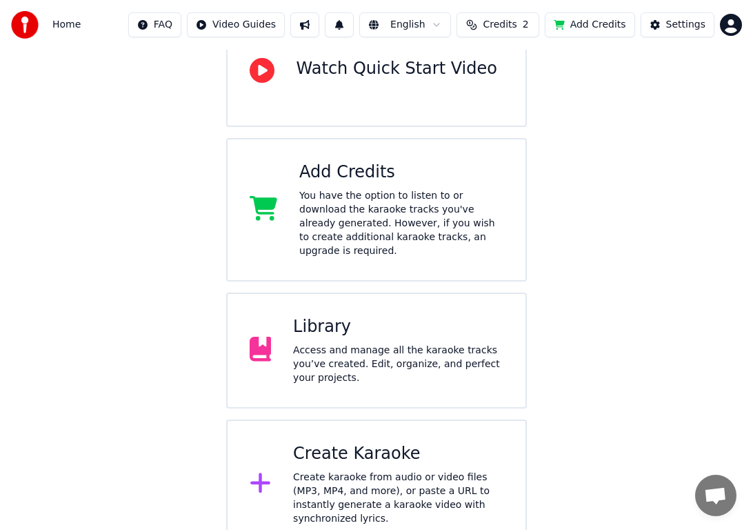
click at [542, 29] on html "Home FAQ Video Guides English Credits 2 Add Credits Settings Welcome to Youka W…" at bounding box center [376, 194] width 753 height 709
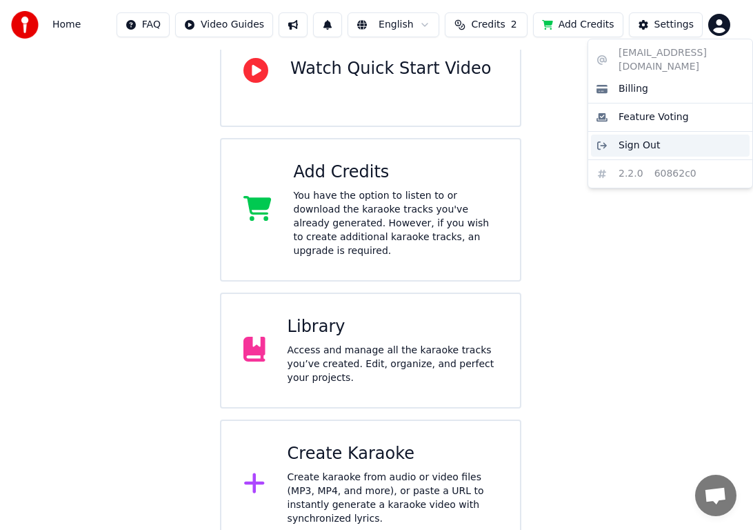
click at [542, 139] on span "Sign Out" at bounding box center [639, 146] width 41 height 14
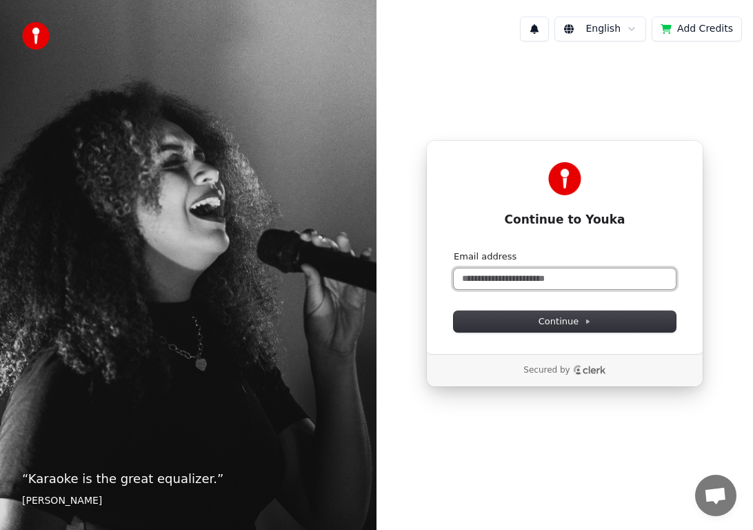
click at [539, 284] on input "Email address" at bounding box center [565, 278] width 222 height 21
paste input "**********"
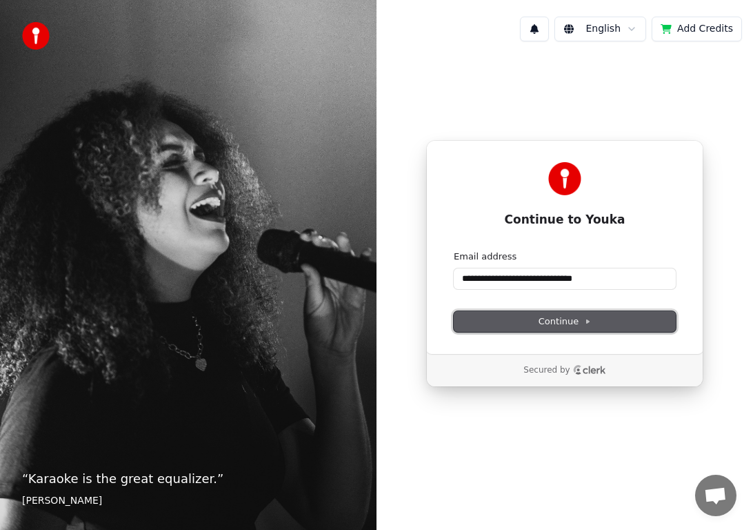
click at [542, 318] on span "Continue" at bounding box center [565, 321] width 52 height 12
type input "**********"
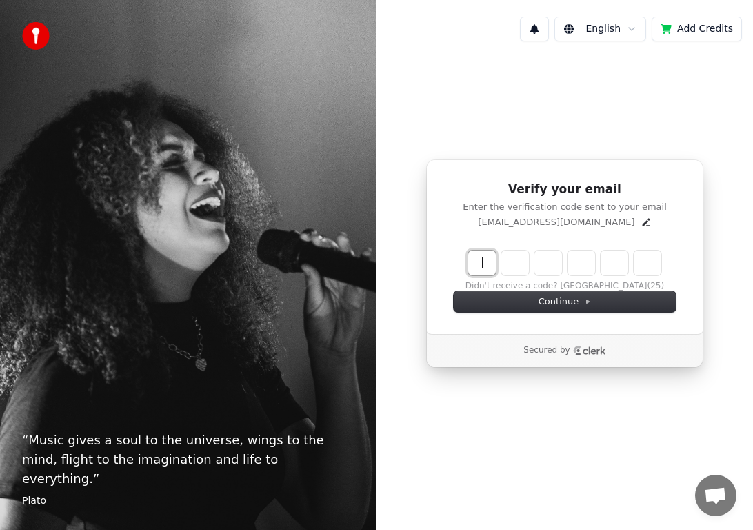
click at [478, 260] on input "Enter verification code" at bounding box center [578, 262] width 221 height 25
type input "******"
